Goal: Task Accomplishment & Management: Use online tool/utility

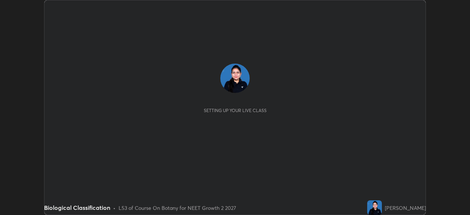
scroll to position [215, 470]
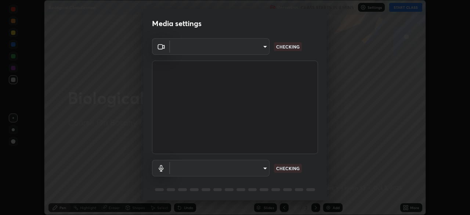
type input "f998bc4046c61b158ae604da705546672abda0c1808058386527230685057052"
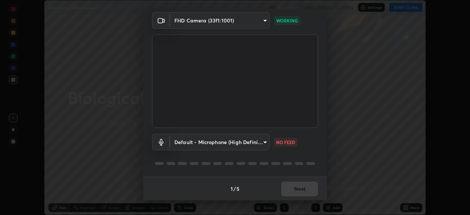
click at [260, 143] on body "Erase all Biological Classification Recording CLASS STARTS IN 3 MINS Settings S…" at bounding box center [235, 107] width 470 height 215
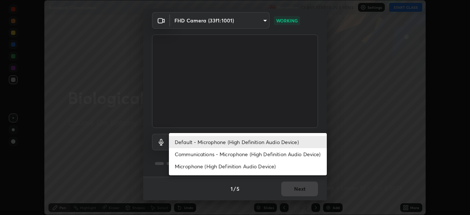
click at [207, 155] on li "Communications - Microphone (High Definition Audio Device)" at bounding box center [248, 154] width 158 height 12
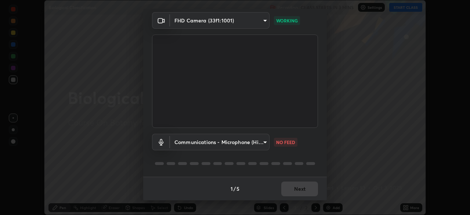
type input "communications"
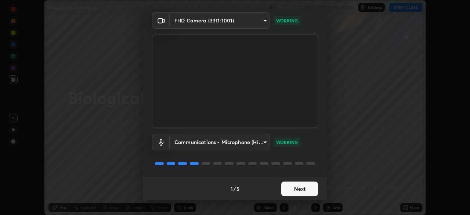
click at [307, 184] on button "Next" at bounding box center [300, 189] width 37 height 15
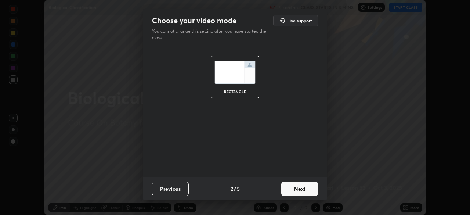
click at [304, 187] on button "Next" at bounding box center [300, 189] width 37 height 15
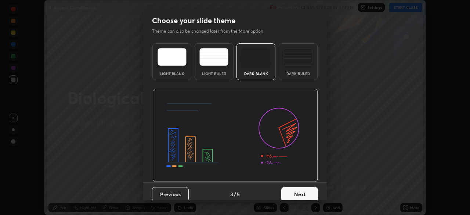
click at [314, 193] on button "Next" at bounding box center [300, 194] width 37 height 15
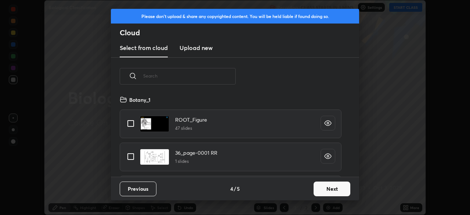
click at [320, 191] on button "Next" at bounding box center [332, 189] width 37 height 15
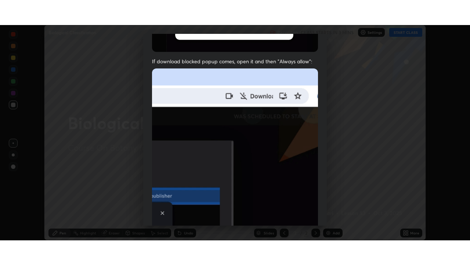
scroll to position [176, 0]
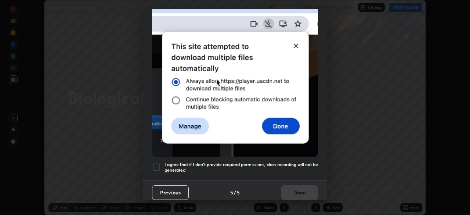
click at [162, 165] on div "I agree that if I don't provide required permissions, class recording will not …" at bounding box center [235, 167] width 166 height 9
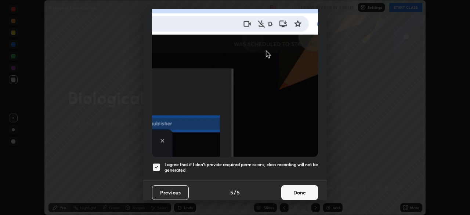
click at [302, 190] on button "Done" at bounding box center [300, 192] width 37 height 15
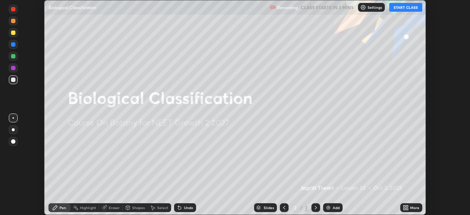
click at [408, 8] on button "START CLASS" at bounding box center [406, 7] width 33 height 9
click at [409, 208] on icon at bounding box center [406, 208] width 6 height 6
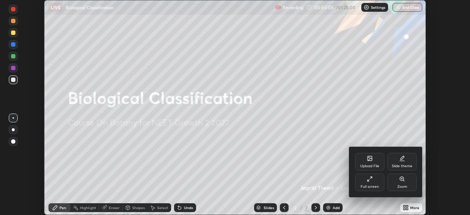
click at [379, 182] on div "Full screen" at bounding box center [369, 182] width 29 height 18
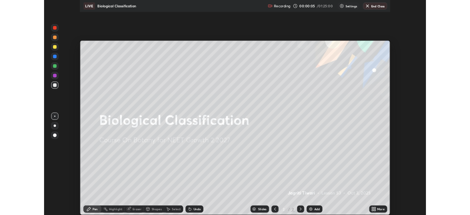
scroll to position [265, 470]
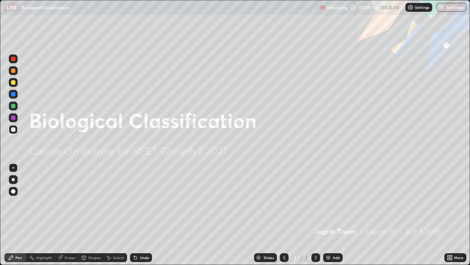
click at [451, 215] on icon at bounding box center [452, 259] width 2 height 2
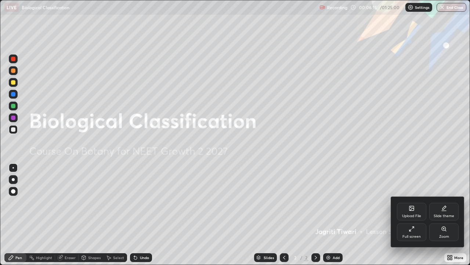
click at [413, 215] on div "Full screen" at bounding box center [412, 236] width 18 height 4
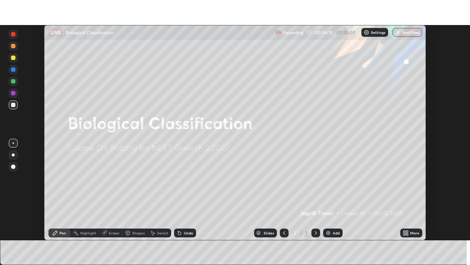
scroll to position [36538, 36282]
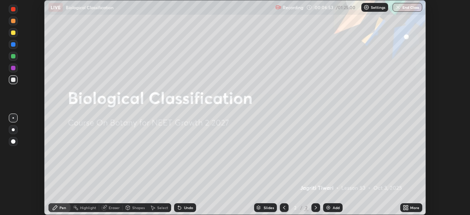
click at [411, 209] on div "More" at bounding box center [415, 208] width 9 height 4
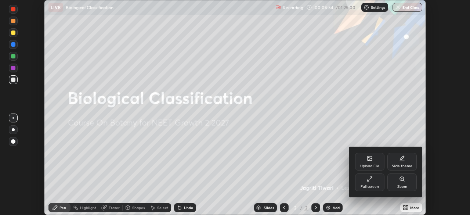
click at [373, 183] on div "Full screen" at bounding box center [369, 182] width 29 height 18
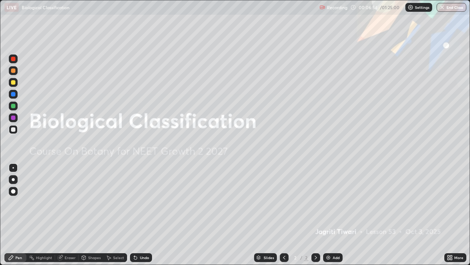
scroll to position [265, 470]
click at [332, 215] on div "Add" at bounding box center [332, 257] width 19 height 9
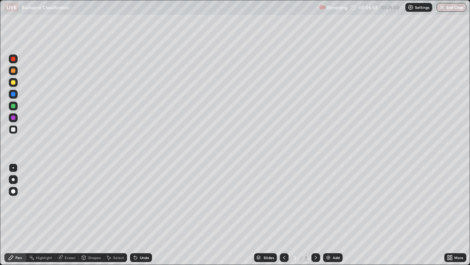
click at [284, 215] on icon at bounding box center [285, 257] width 6 height 6
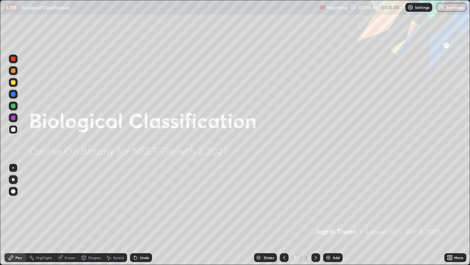
click at [452, 215] on icon at bounding box center [452, 256] width 2 height 2
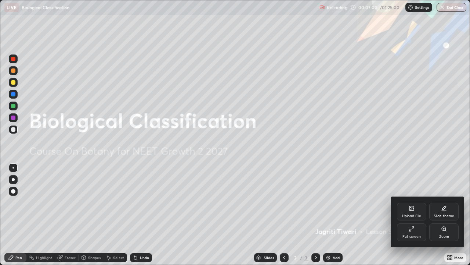
click at [418, 213] on div "Upload File" at bounding box center [411, 212] width 29 height 18
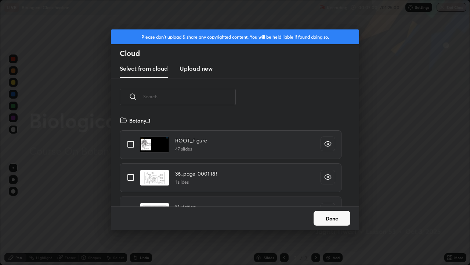
scroll to position [90, 236]
click at [335, 215] on button "Done" at bounding box center [332, 218] width 37 height 15
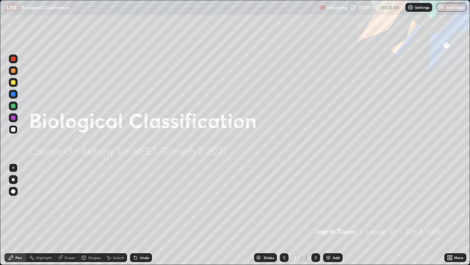
click at [457, 215] on div "More" at bounding box center [459, 257] width 9 height 4
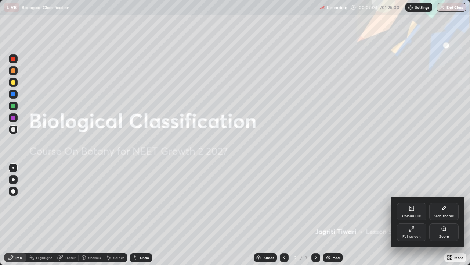
click at [411, 213] on div "Upload File" at bounding box center [411, 212] width 29 height 18
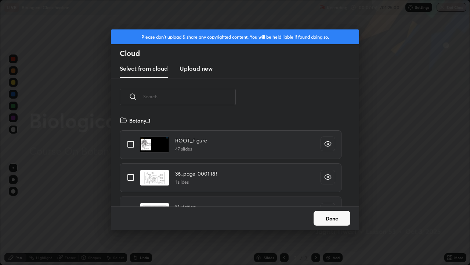
click at [193, 68] on h3 "Upload new" at bounding box center [196, 68] width 33 height 9
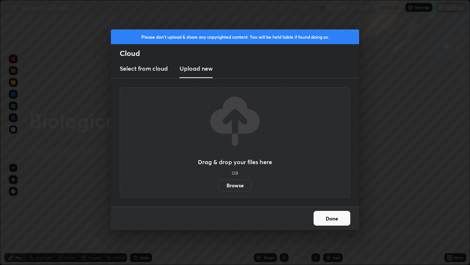
click at [233, 186] on label "Browse" at bounding box center [235, 185] width 33 height 12
click at [219, 186] on input "Browse" at bounding box center [219, 185] width 0 height 12
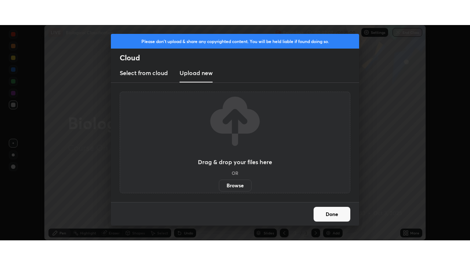
scroll to position [36538, 36282]
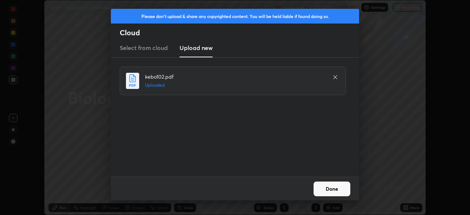
click at [338, 193] on button "Done" at bounding box center [332, 189] width 37 height 15
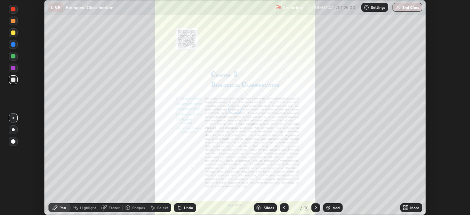
click at [414, 207] on div "More" at bounding box center [415, 208] width 9 height 4
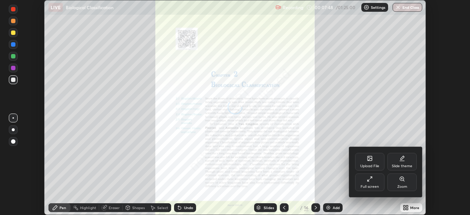
click at [371, 183] on div "Full screen" at bounding box center [369, 182] width 29 height 18
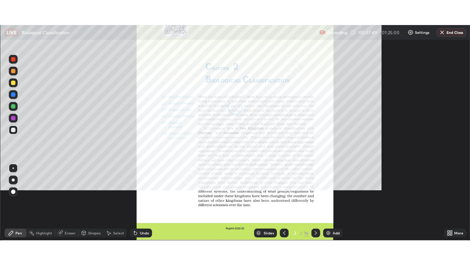
scroll to position [265, 470]
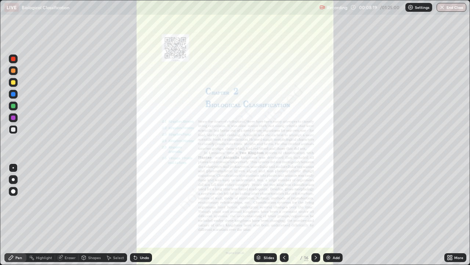
click at [315, 215] on icon at bounding box center [316, 257] width 6 height 6
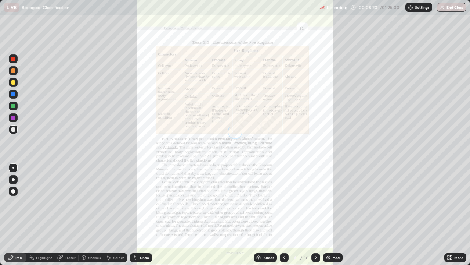
click at [313, 215] on div at bounding box center [316, 257] width 9 height 9
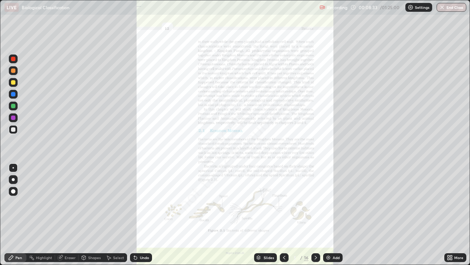
click at [451, 215] on icon at bounding box center [452, 259] width 2 height 2
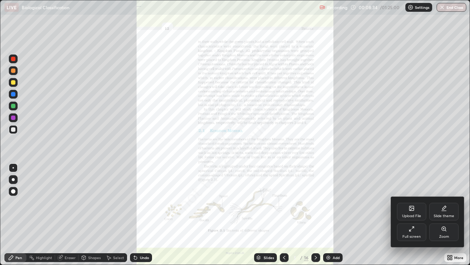
click at [445, 215] on icon at bounding box center [444, 229] width 6 height 6
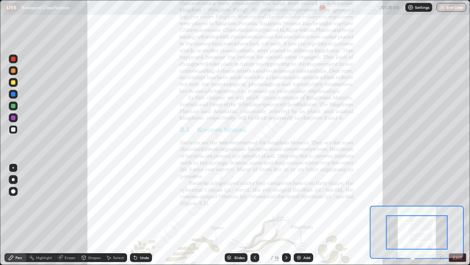
click at [441, 215] on icon at bounding box center [441, 256] width 2 height 0
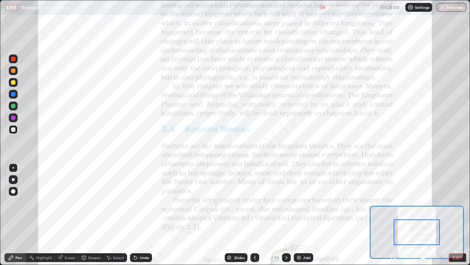
click at [441, 215] on icon at bounding box center [441, 256] width 2 height 0
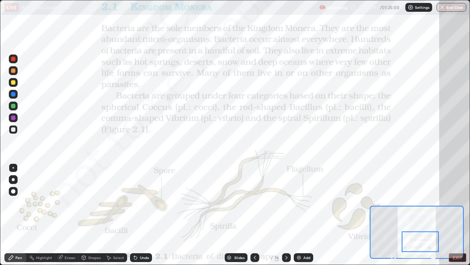
click at [286, 215] on icon at bounding box center [287, 257] width 6 height 6
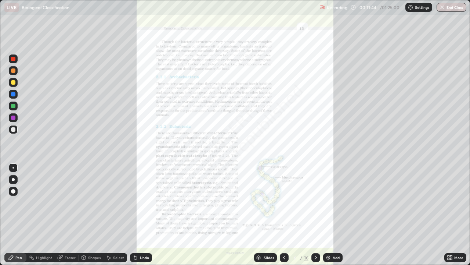
click at [455, 215] on div "More" at bounding box center [459, 257] width 9 height 4
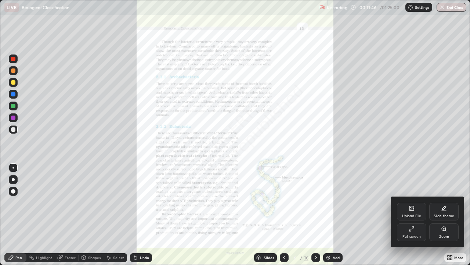
click at [446, 215] on div "Zoom" at bounding box center [445, 236] width 10 height 4
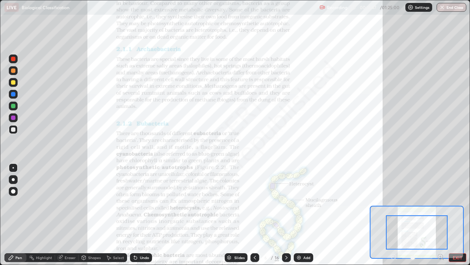
click at [443, 215] on icon at bounding box center [443, 258] width 1 height 1
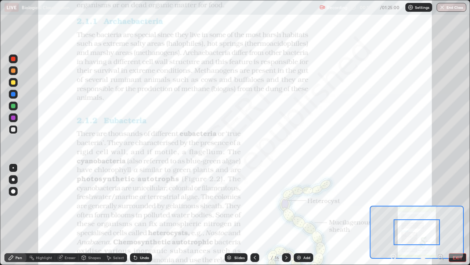
click at [443, 215] on icon at bounding box center [443, 258] width 1 height 1
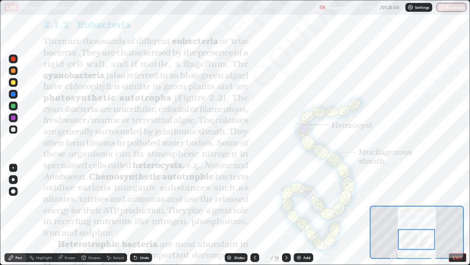
click at [12, 119] on div at bounding box center [13, 117] width 4 height 4
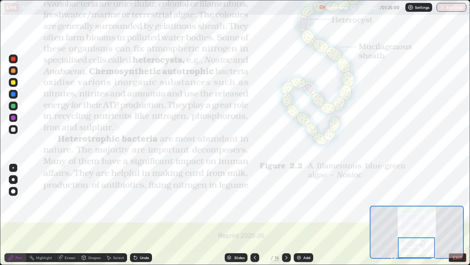
click at [286, 215] on icon at bounding box center [287, 257] width 6 height 6
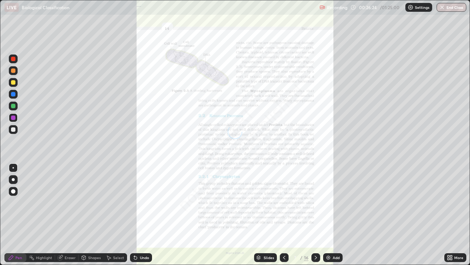
click at [451, 215] on icon at bounding box center [452, 256] width 2 height 2
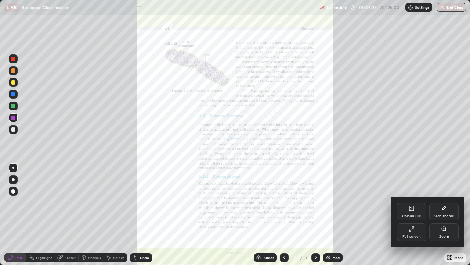
click at [443, 215] on div "Zoom" at bounding box center [445, 236] width 10 height 4
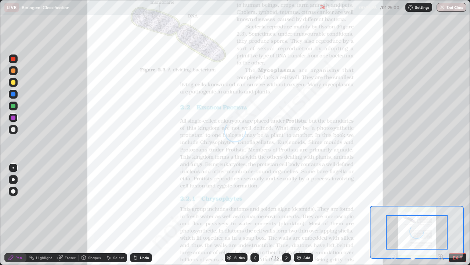
click at [441, 215] on icon at bounding box center [441, 256] width 2 height 0
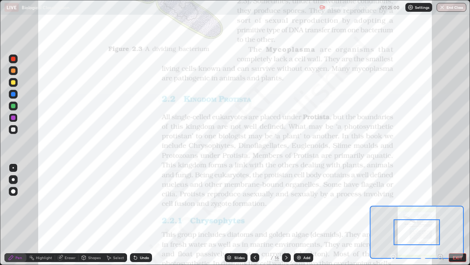
click at [441, 215] on icon at bounding box center [441, 256] width 2 height 0
